Goal: Information Seeking & Learning: Learn about a topic

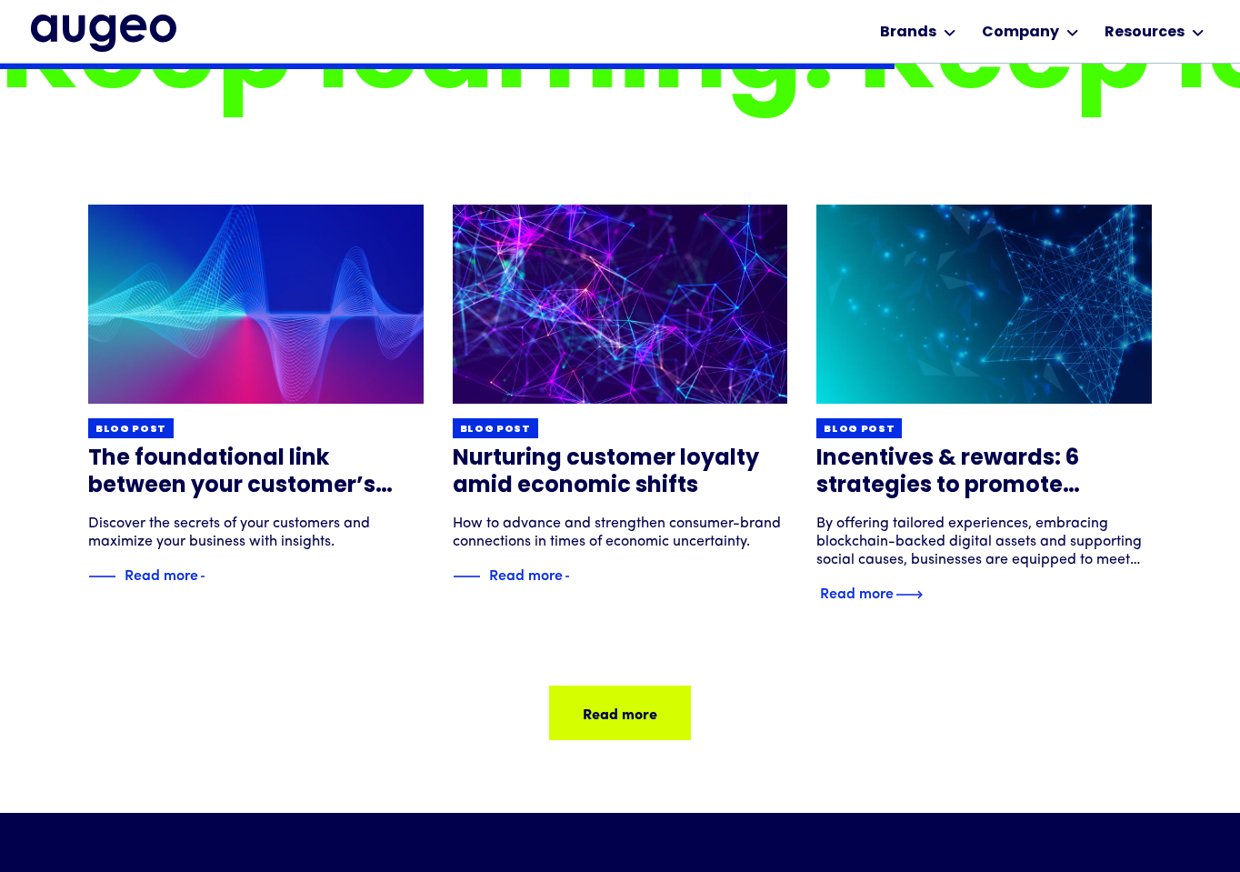
scroll to position [7225, 0]
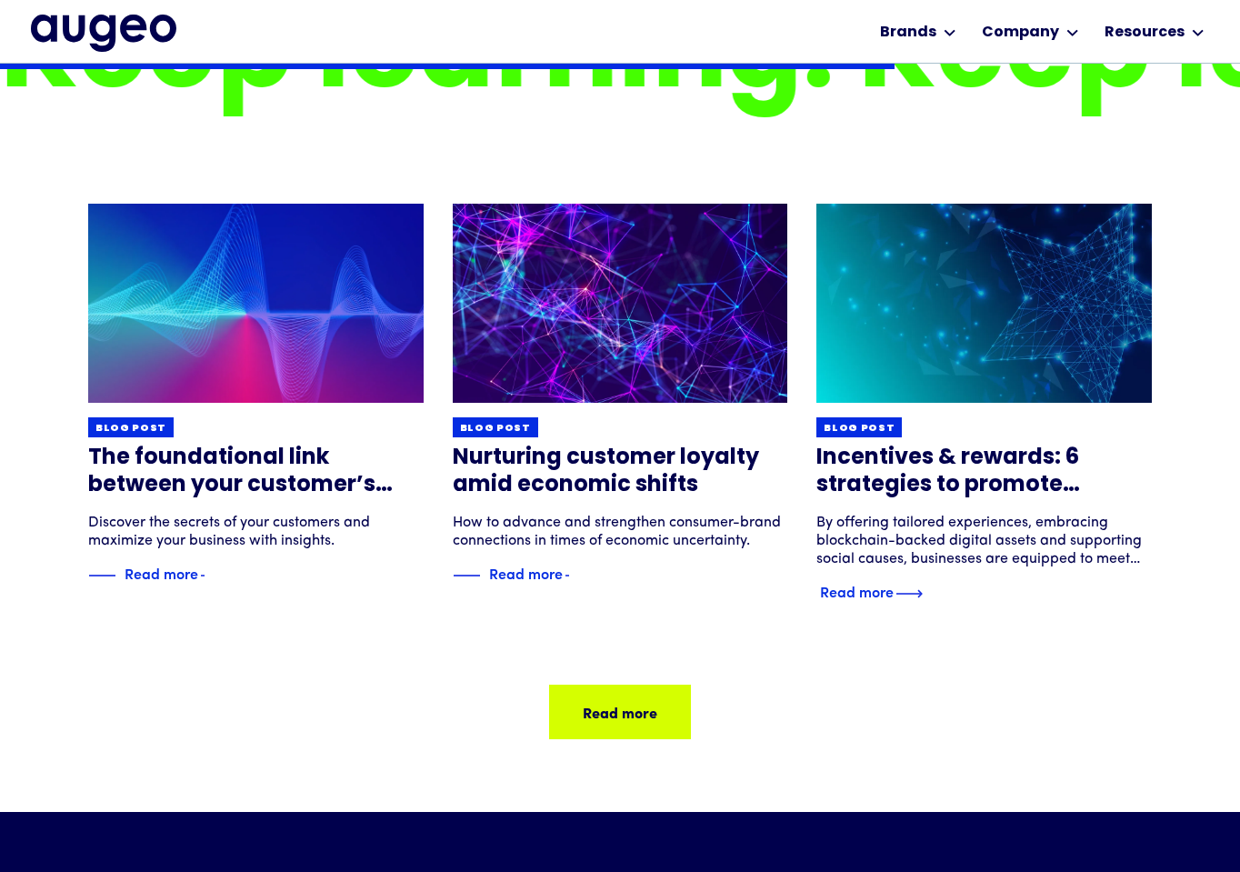
click at [985, 464] on h3 "Incentives & rewards: 6 strategies to promote engagement" at bounding box center [983, 472] width 335 height 55
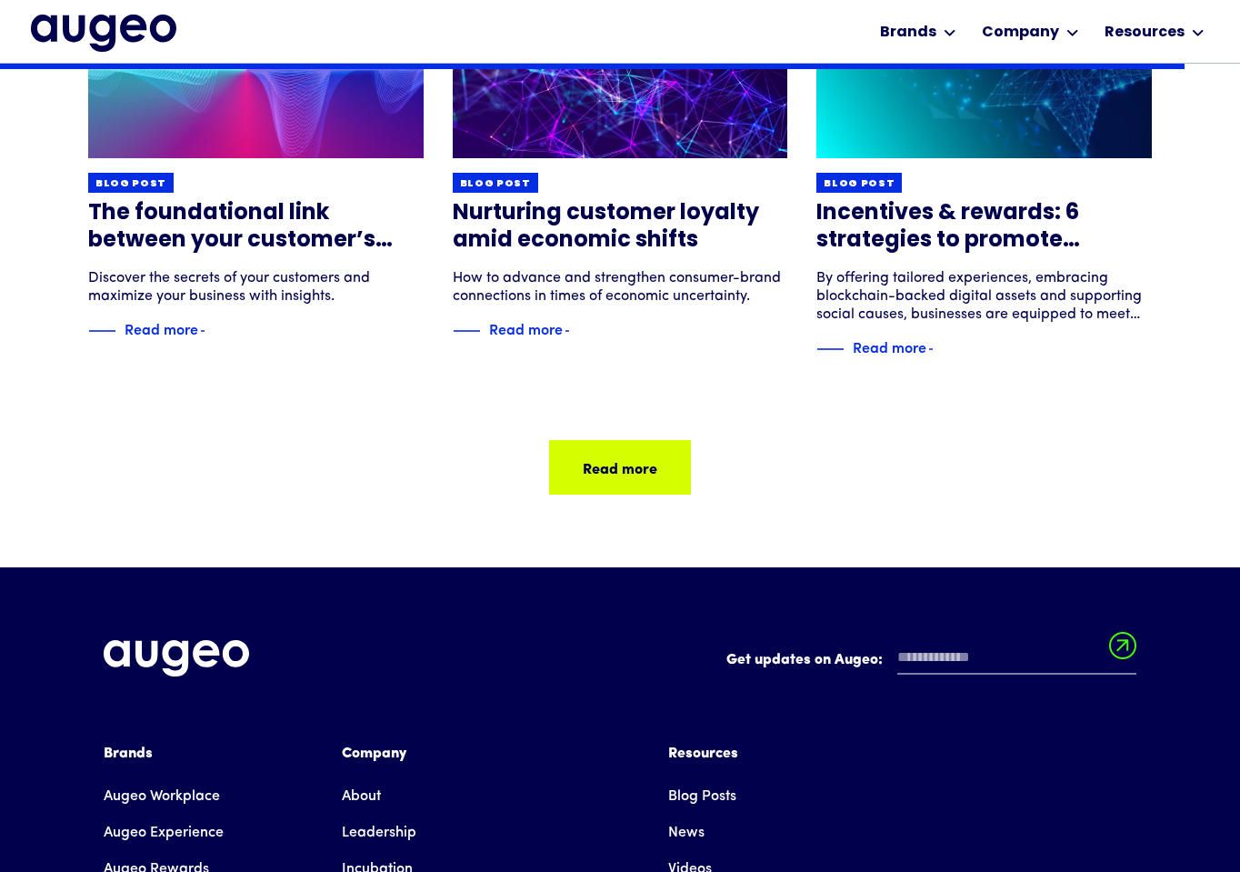
scroll to position [7302, 0]
